Goal: Information Seeking & Learning: Understand process/instructions

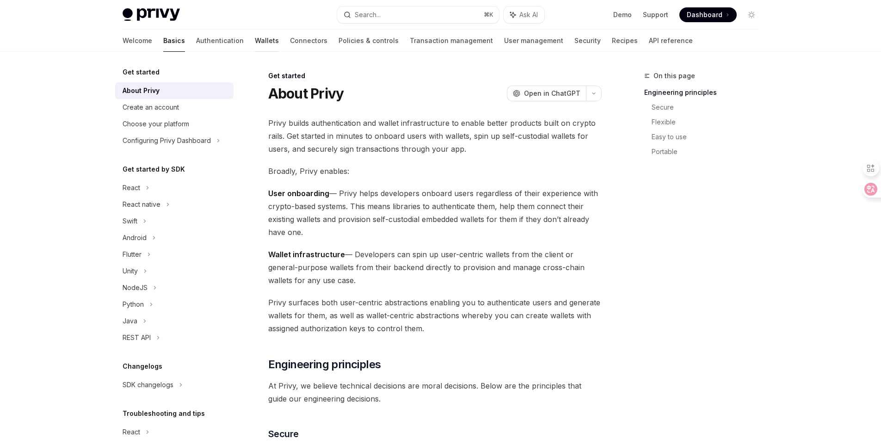
click at [255, 43] on link "Wallets" at bounding box center [267, 41] width 24 height 22
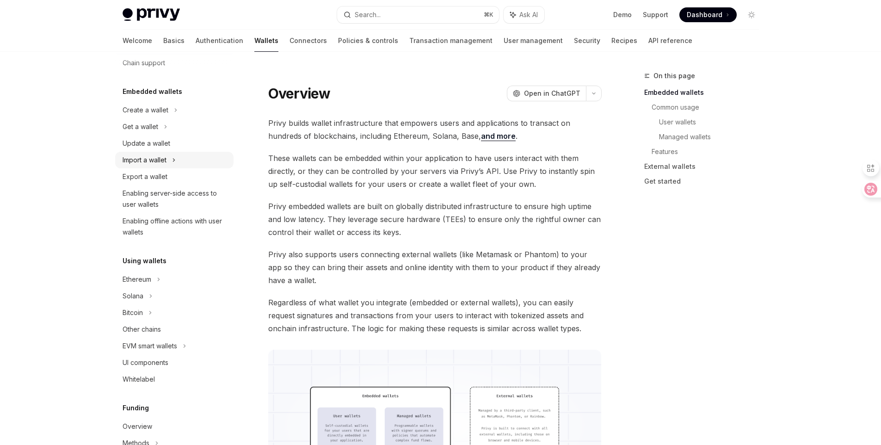
scroll to position [122, 0]
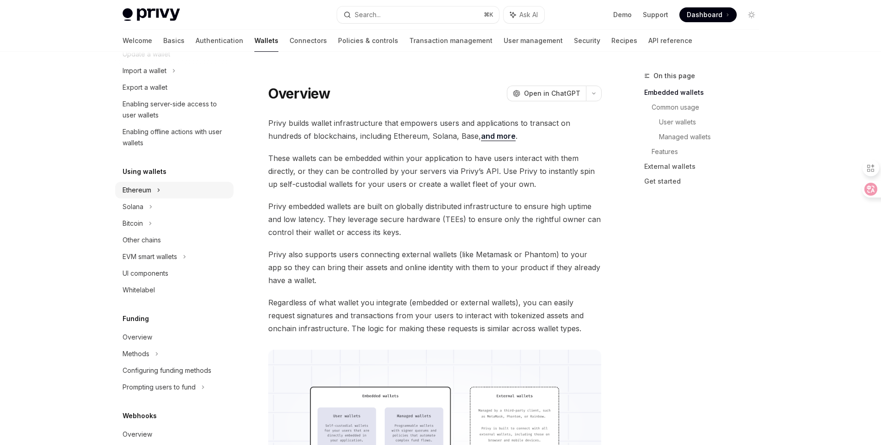
click at [159, 192] on icon at bounding box center [159, 189] width 4 height 11
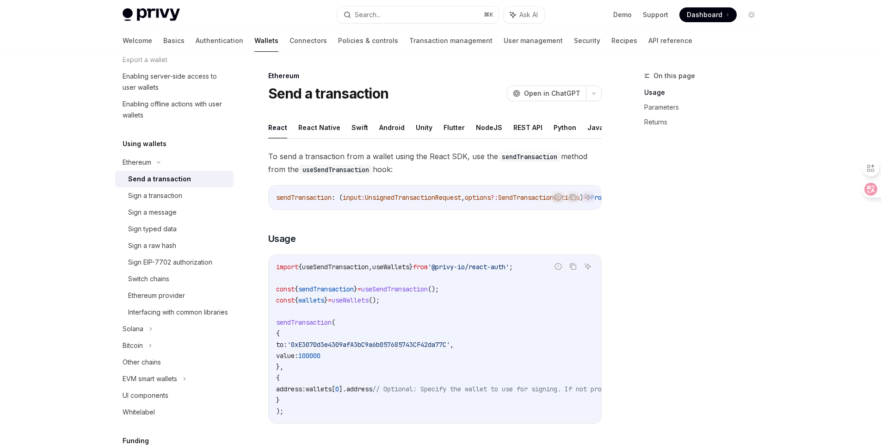
scroll to position [158, 0]
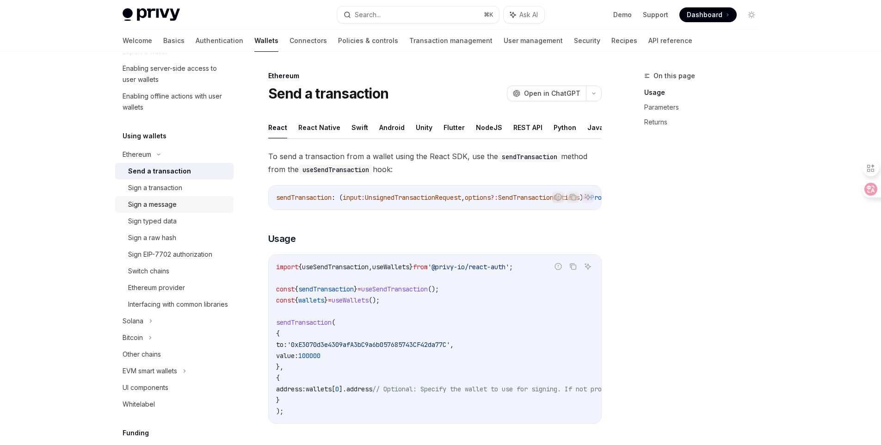
click at [167, 203] on div "Sign a message" at bounding box center [152, 204] width 49 height 11
type textarea "*"
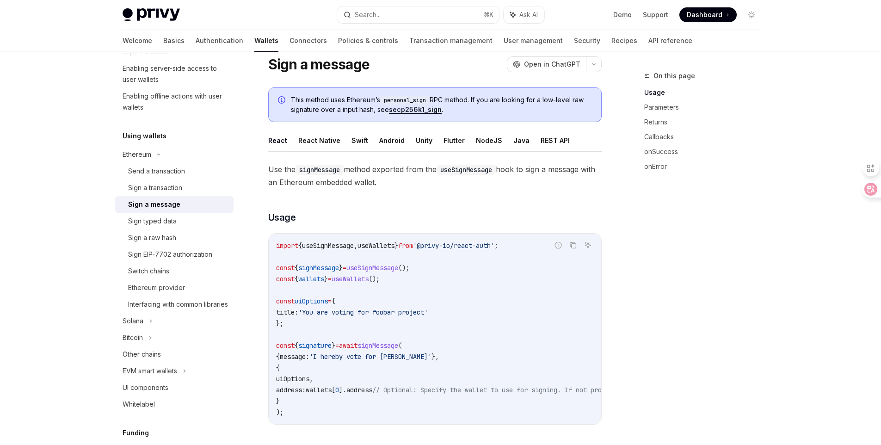
scroll to position [76, 0]
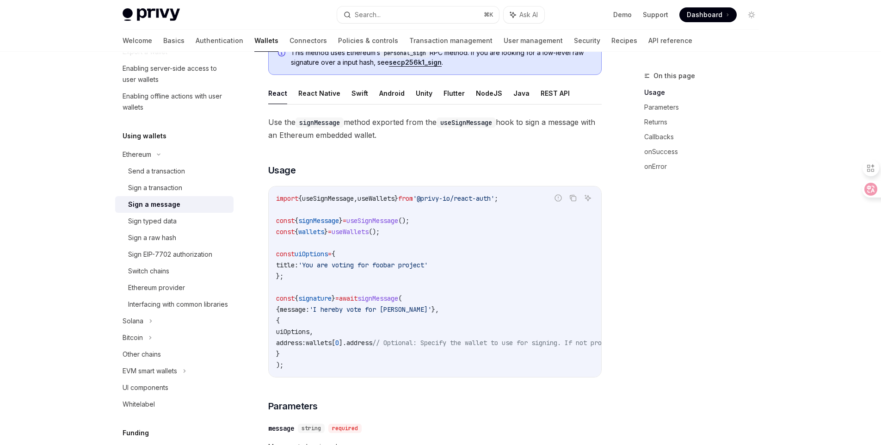
click at [398, 296] on span "signMessage" at bounding box center [377, 298] width 41 height 8
copy span "signMessage"
